Goal: Check status: Check status

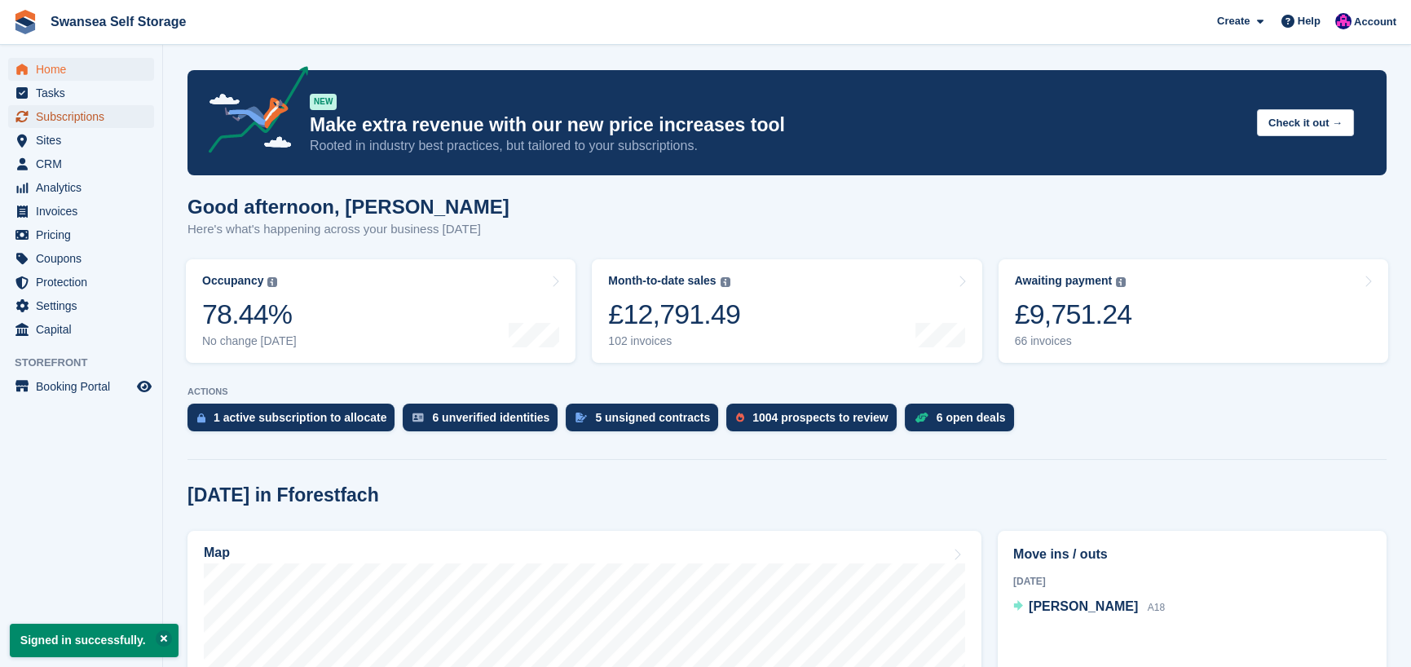
click at [93, 114] on span "Subscriptions" at bounding box center [85, 116] width 98 height 23
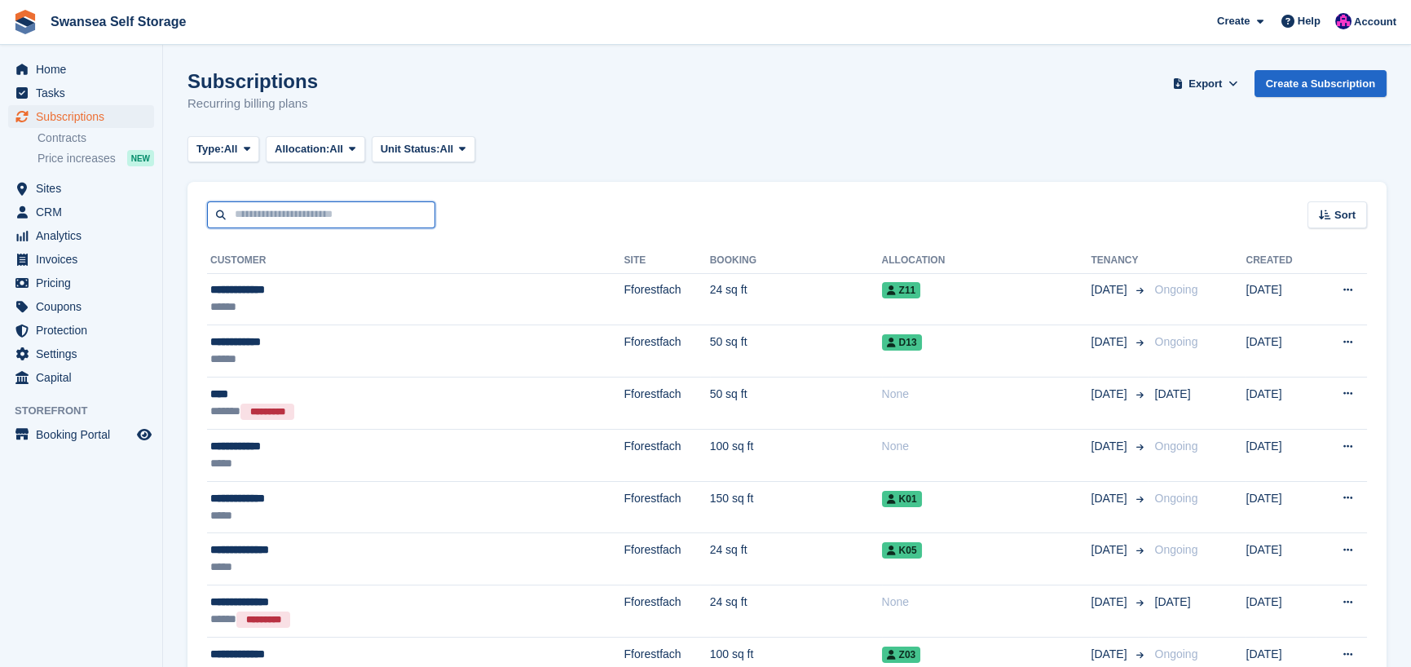
click at [245, 216] on input "text" at bounding box center [321, 214] width 228 height 27
type input "****"
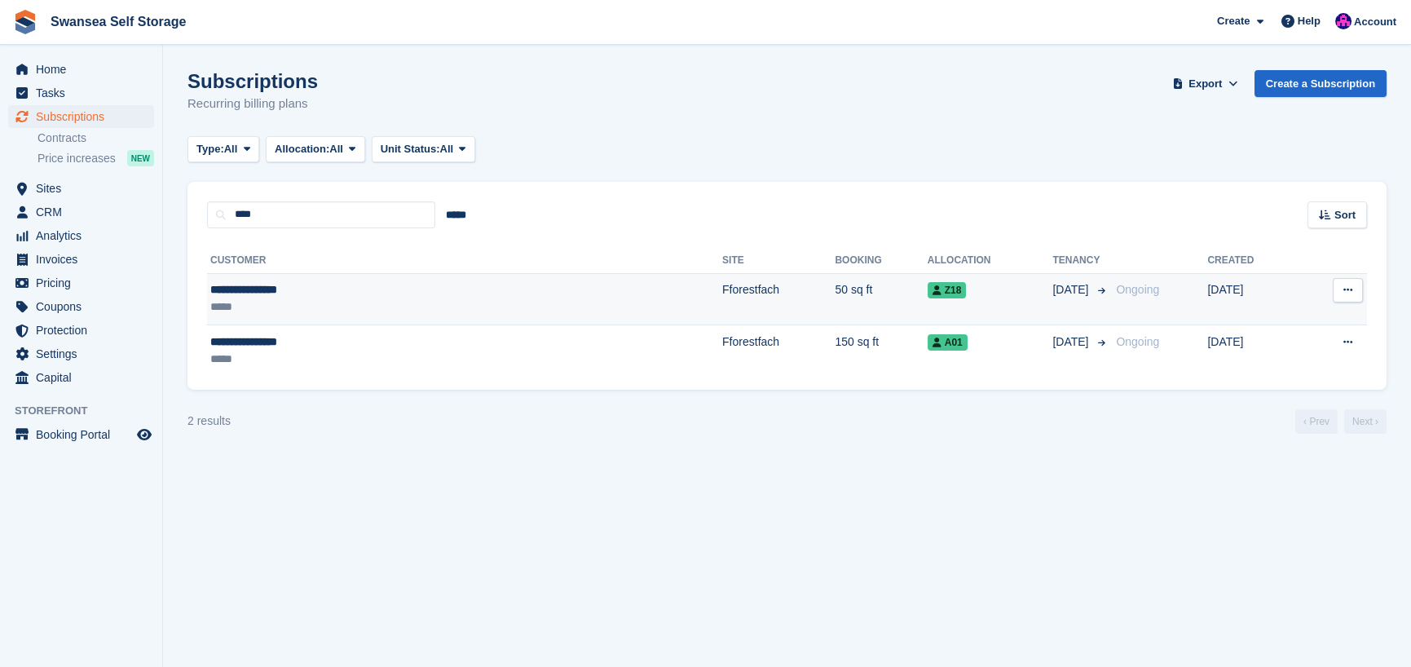
click at [722, 298] on td "Fforestfach" at bounding box center [778, 299] width 112 height 52
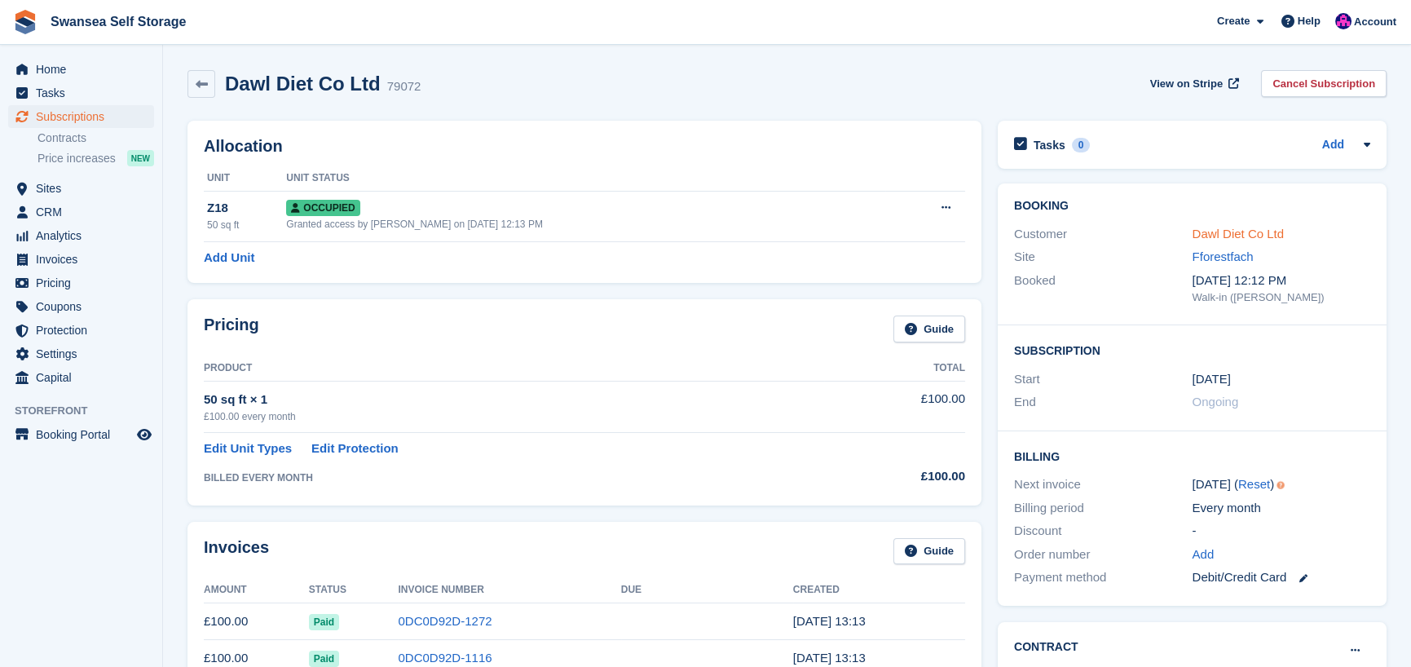
click at [1260, 232] on link "Dawl Diet Co Ltd" at bounding box center [1239, 234] width 92 height 14
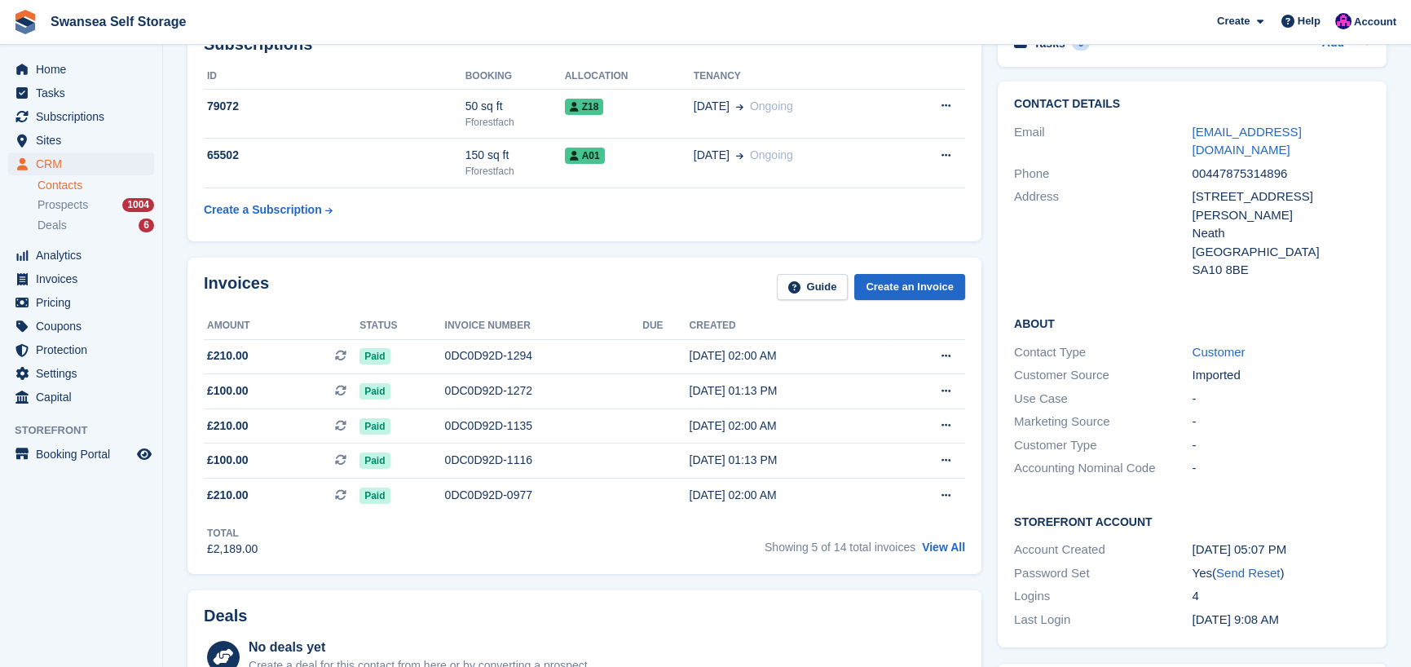
scroll to position [245, 0]
